Goal: Information Seeking & Learning: Learn about a topic

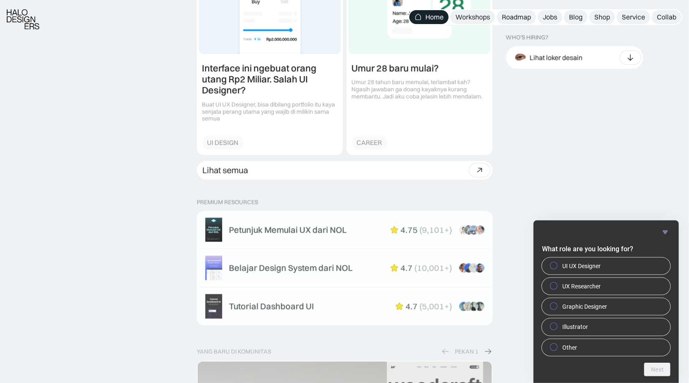
scroll to position [1182, 0]
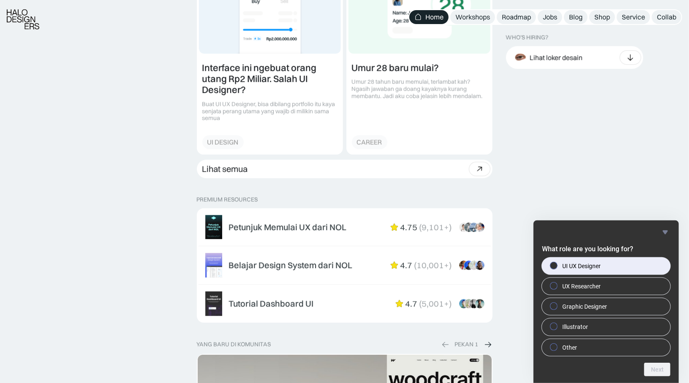
click at [582, 266] on span "UI UX Designer" at bounding box center [581, 266] width 38 height 8
click at [557, 266] on input "UI UX Designer" at bounding box center [553, 265] width 5 height 5
radio input "true"
click at [654, 369] on button "Next" at bounding box center [657, 370] width 26 height 14
click at [622, 262] on label "[GEOGRAPHIC_DATA]" at bounding box center [606, 266] width 128 height 17
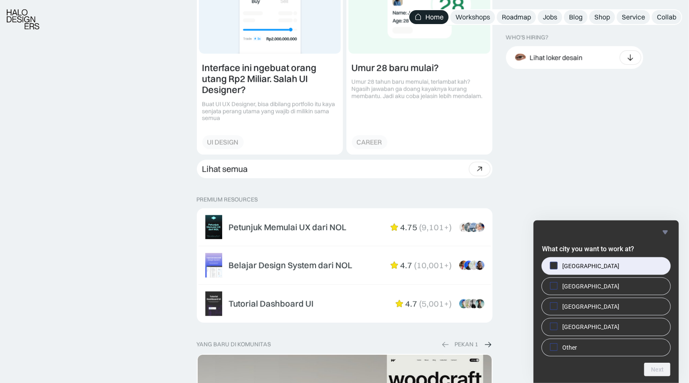
click at [557, 263] on input "[GEOGRAPHIC_DATA]" at bounding box center [553, 265] width 5 height 5
checkbox input "true"
click at [659, 363] on button "Next" at bounding box center [657, 370] width 26 height 14
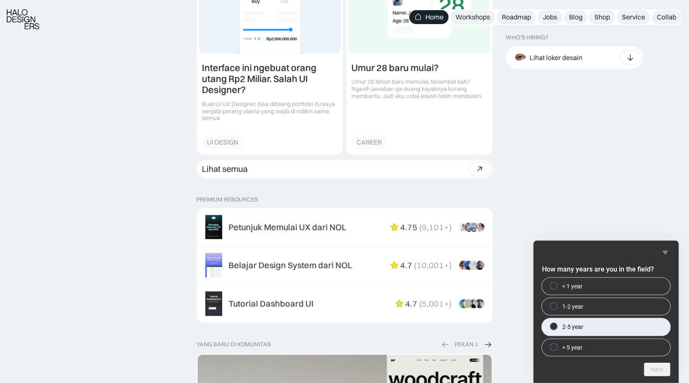
click at [569, 325] on span "2-5 year" at bounding box center [572, 327] width 21 height 8
click at [557, 325] on input "2-5 year" at bounding box center [553, 326] width 5 height 5
radio input "true"
click at [656, 365] on button "Next" at bounding box center [657, 370] width 26 height 14
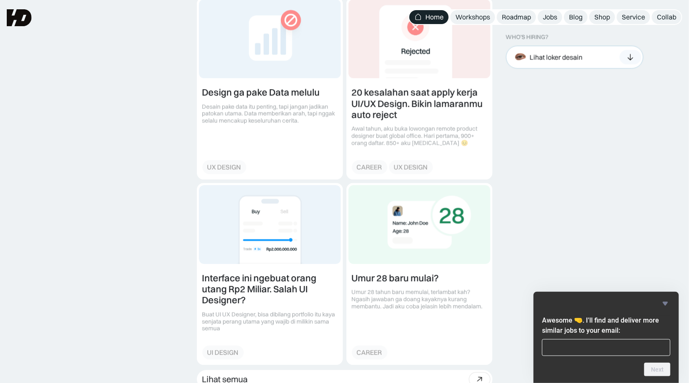
scroll to position [972, 0]
click at [567, 54] on div "Lihat loker desain" at bounding box center [556, 57] width 53 height 9
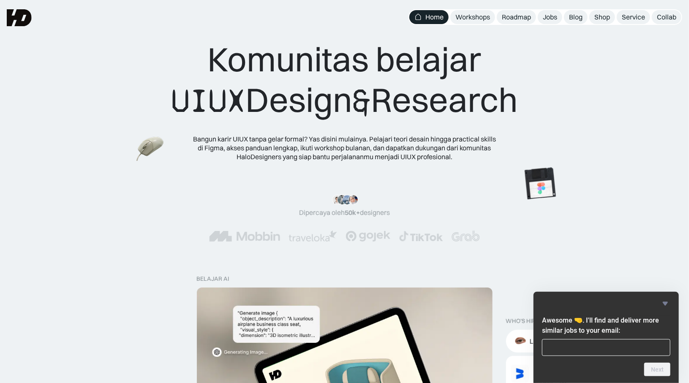
scroll to position [0, 0]
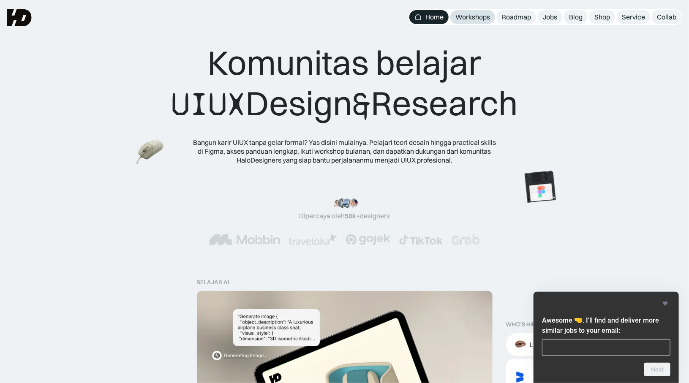
click at [466, 19] on div "Workshops" at bounding box center [472, 17] width 35 height 9
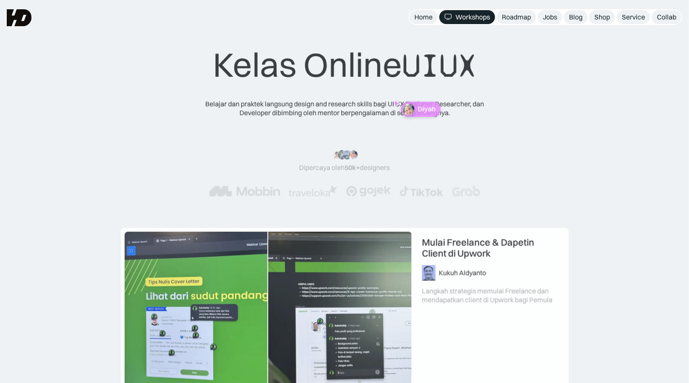
click at [514, 14] on div "Roadmap" at bounding box center [516, 17] width 29 height 9
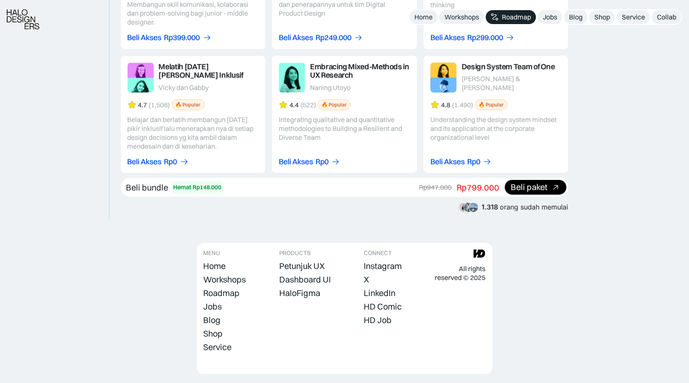
scroll to position [1547, 0]
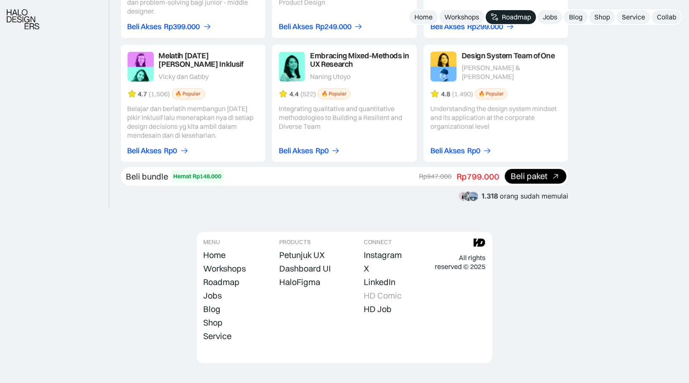
click at [389, 291] on div "HD Comic" at bounding box center [383, 296] width 38 height 10
